Goal: Task Accomplishment & Management: Manage account settings

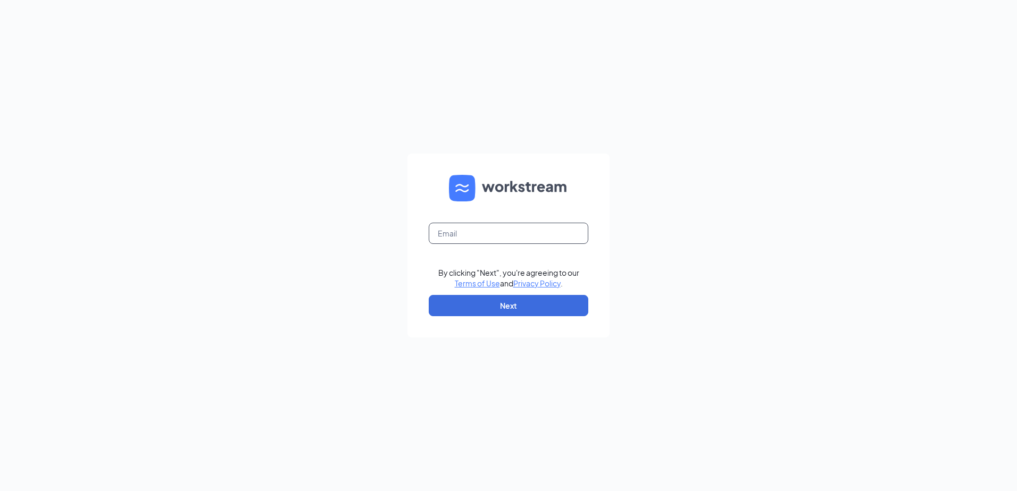
click at [486, 233] on input "text" at bounding box center [509, 233] width 160 height 21
type input "yas.cfa@gmail.com"
click at [485, 295] on form "yas.cfa@gmail.com By clicking "Next", you're agreeing to our Terms of Use and P…" at bounding box center [508, 246] width 202 height 184
click at [494, 304] on button "Next" at bounding box center [509, 305] width 160 height 21
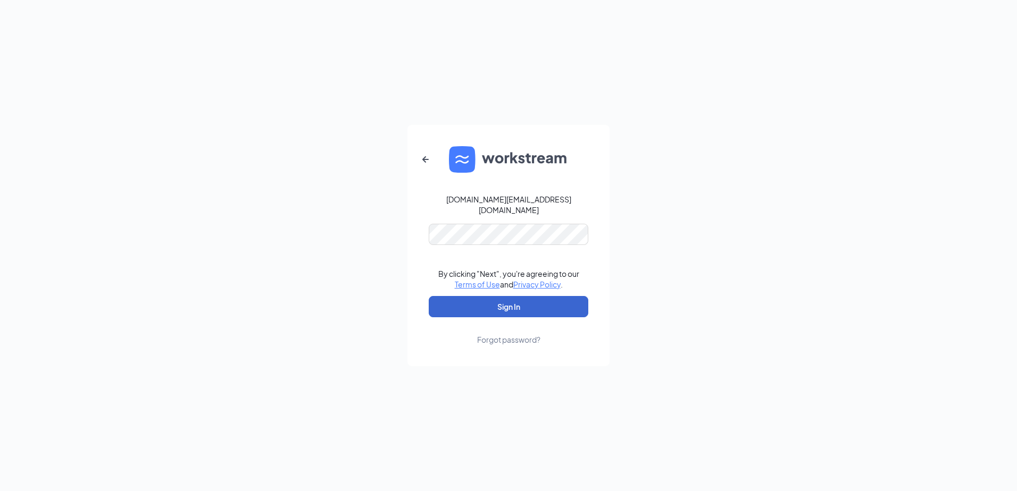
click at [506, 305] on button "Sign In" at bounding box center [509, 306] width 160 height 21
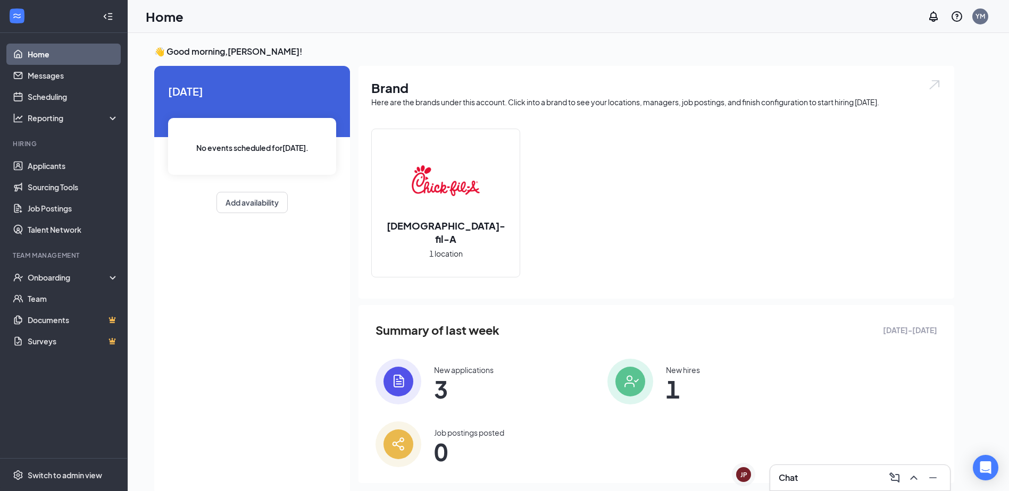
click at [448, 391] on span "3" at bounding box center [464, 389] width 60 height 19
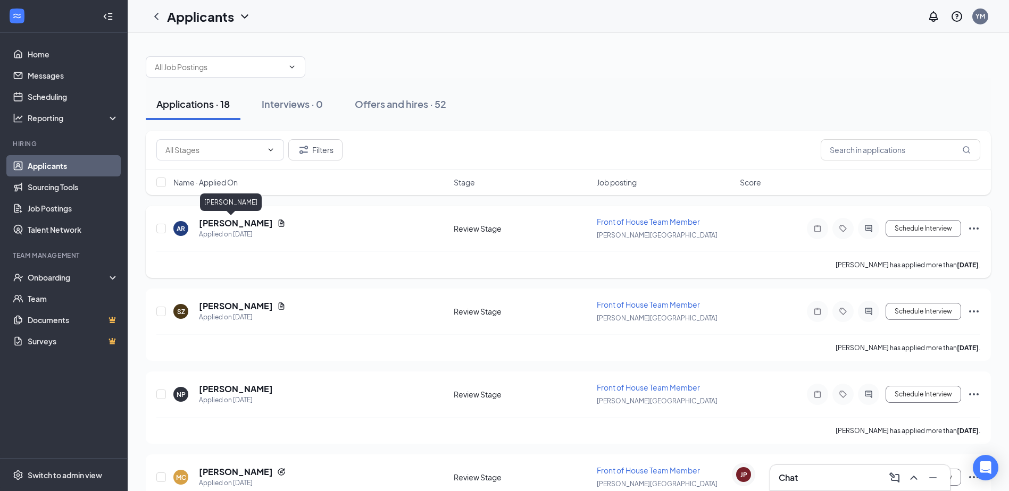
click at [222, 221] on h5 "[PERSON_NAME]" at bounding box center [236, 223] width 74 height 12
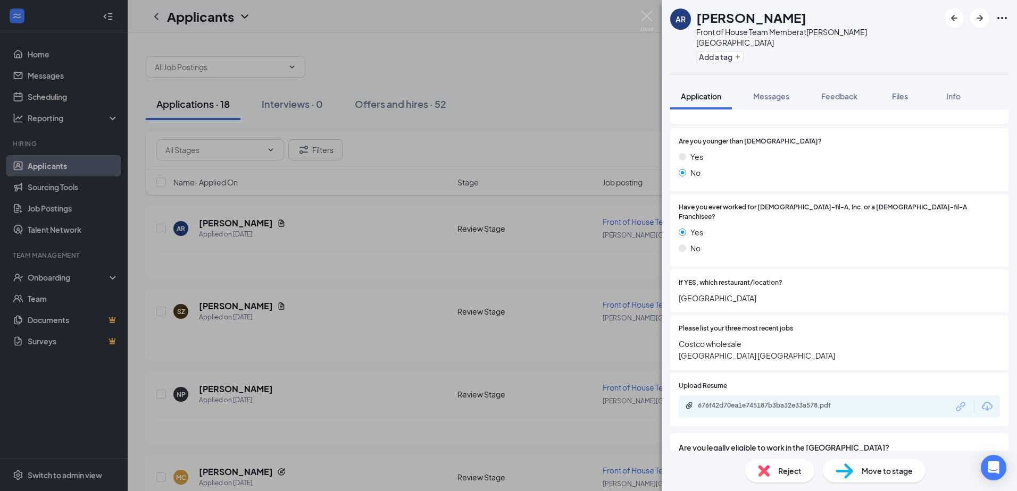
scroll to position [160, 0]
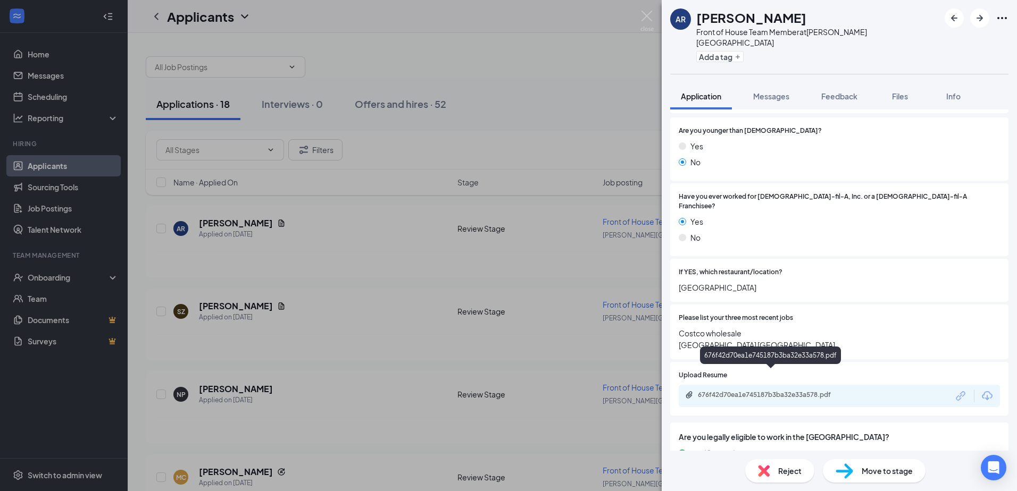
click at [745, 391] on div "676f42d70ea1e745187b3ba32e33a578.pdf" at bounding box center [772, 395] width 149 height 9
